Goal: Information Seeking & Learning: Learn about a topic

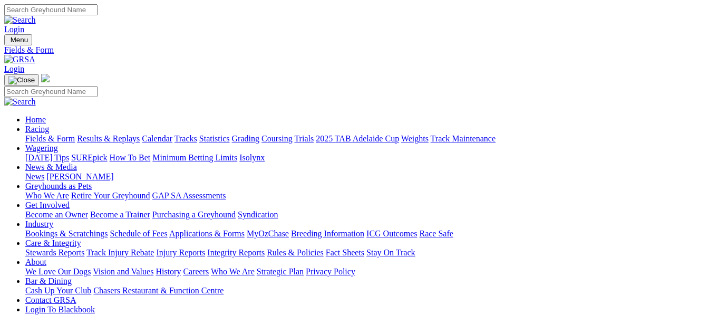
click at [131, 134] on link "Results & Replays" at bounding box center [108, 138] width 63 height 9
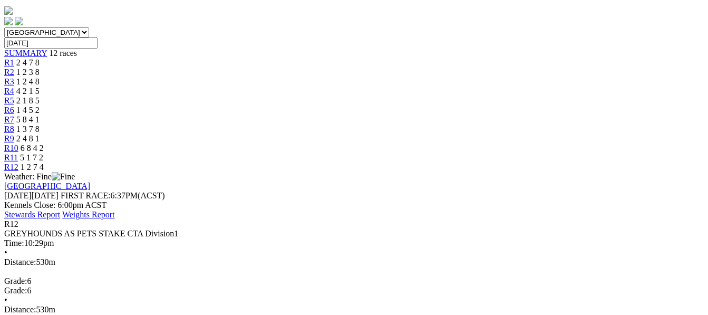
scroll to position [365, 0]
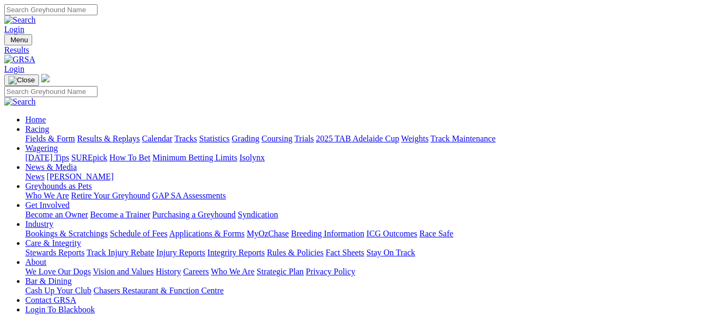
click at [51, 134] on link "Fields & Form" at bounding box center [50, 138] width 50 height 9
click at [53, 134] on link "Fields & Form" at bounding box center [50, 138] width 50 height 9
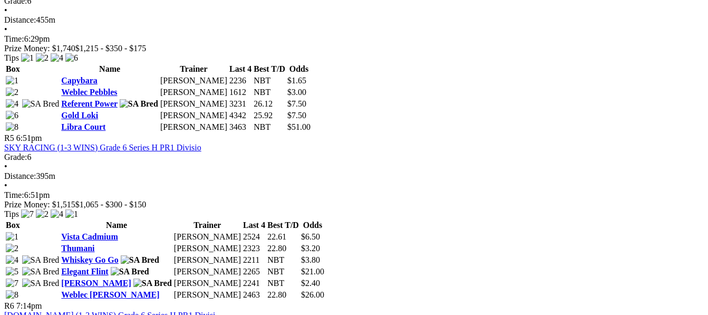
scroll to position [1089, 0]
